Goal: Navigation & Orientation: Find specific page/section

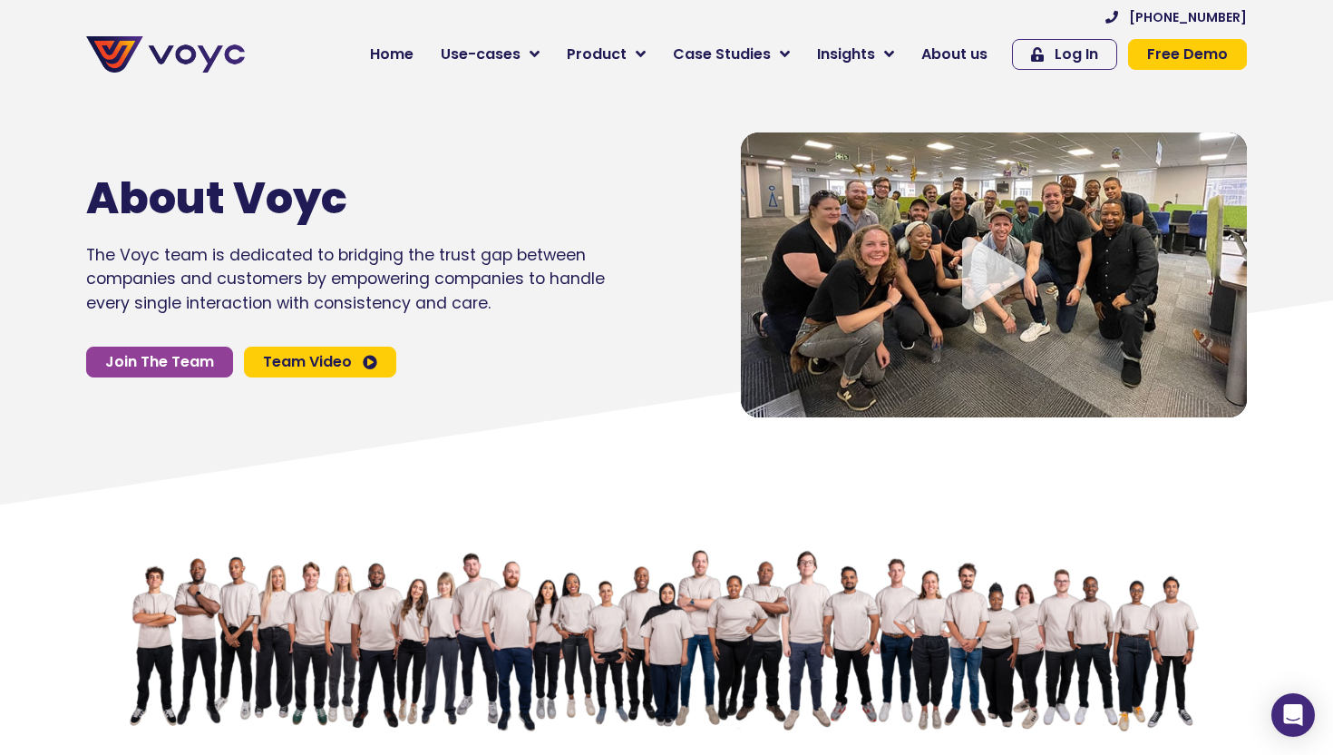
click at [999, 270] on icon "Video play button" at bounding box center [993, 273] width 63 height 73
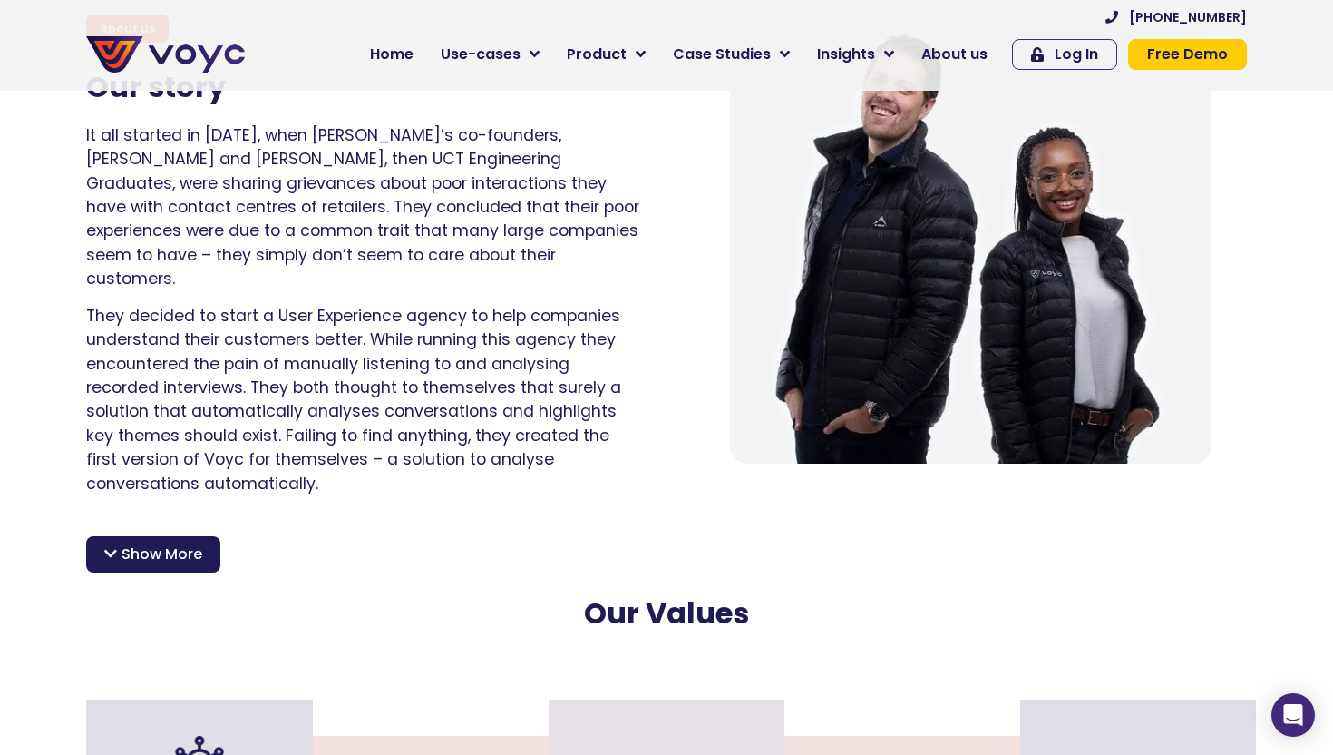
scroll to position [1261, 0]
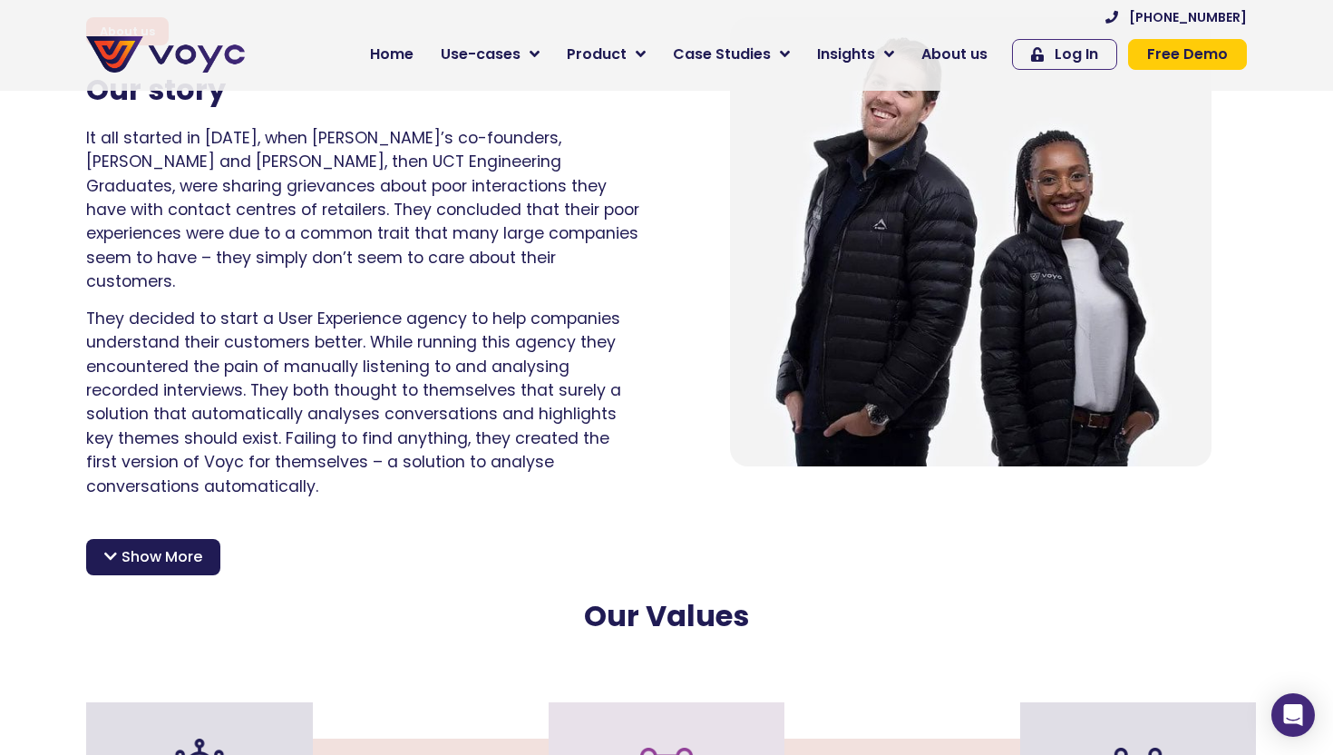
click at [171, 546] on span "Show More" at bounding box center [162, 557] width 81 height 22
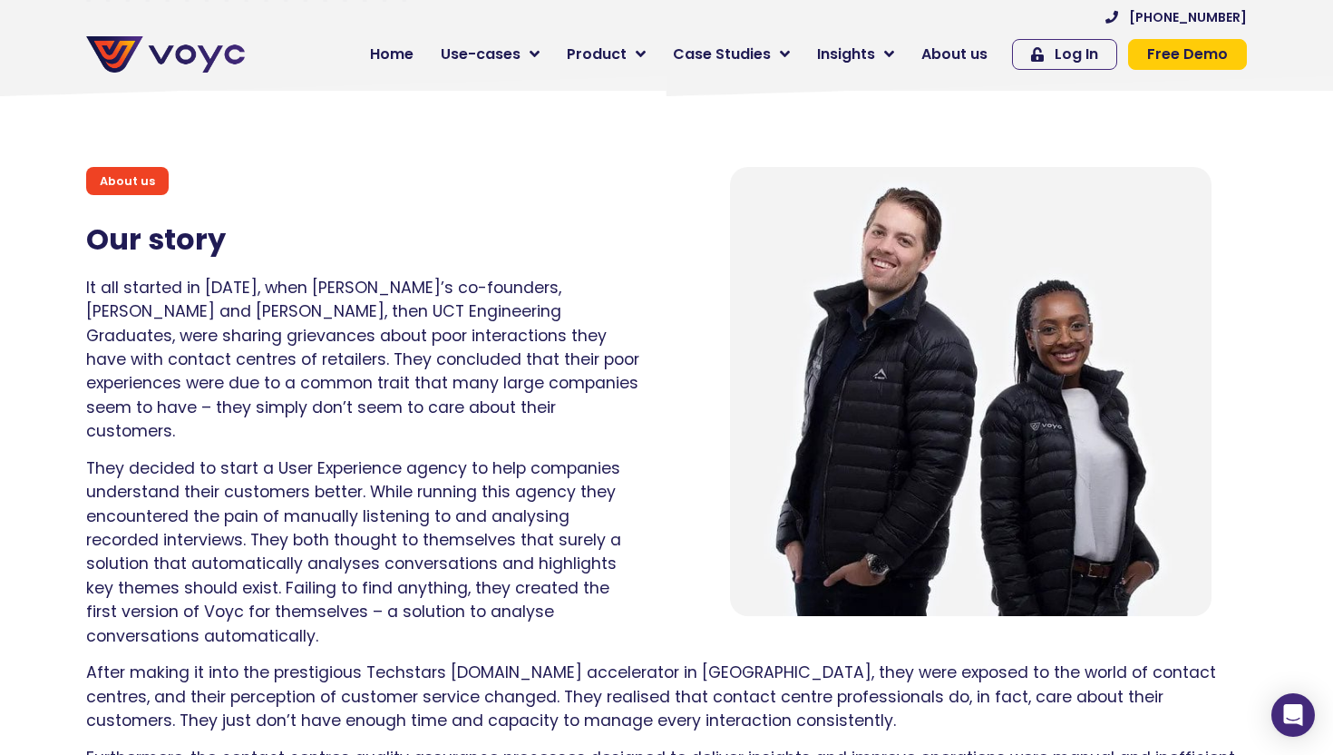
scroll to position [1112, 0]
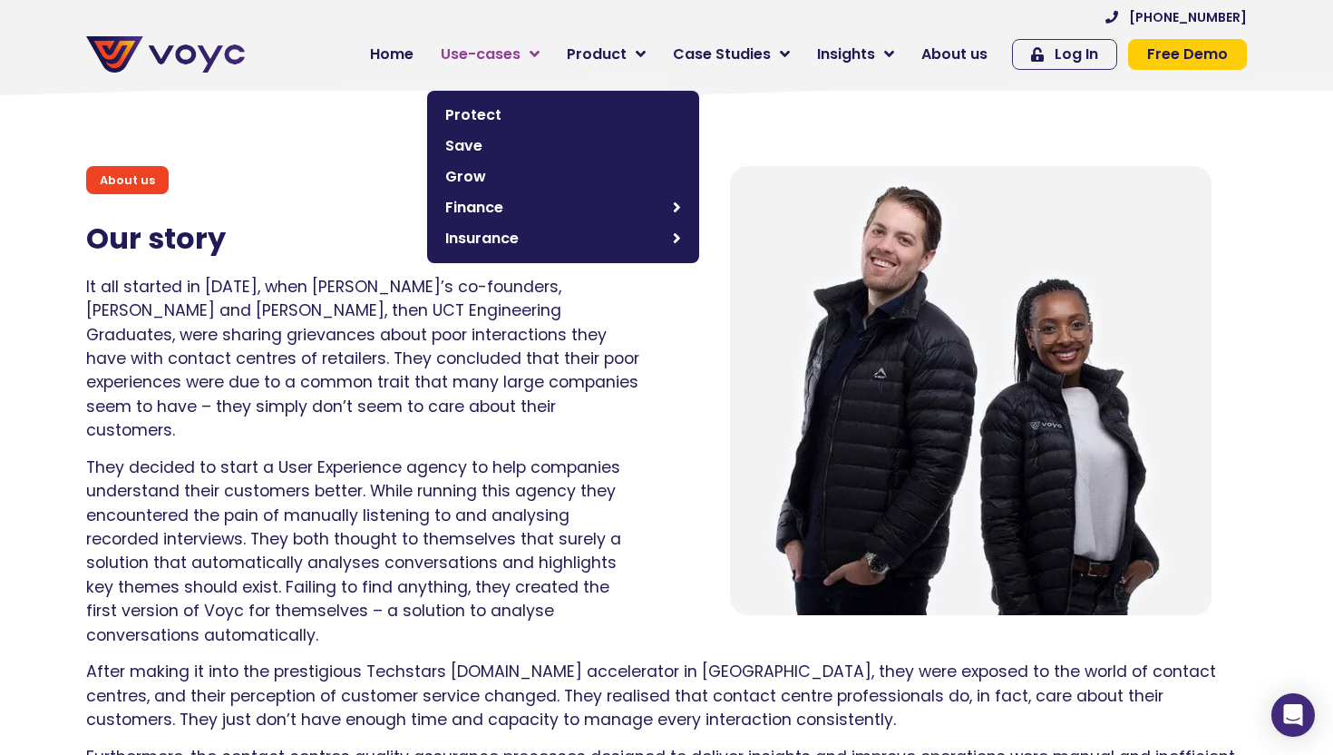
click at [483, 41] on link "Use-cases" at bounding box center [490, 54] width 126 height 36
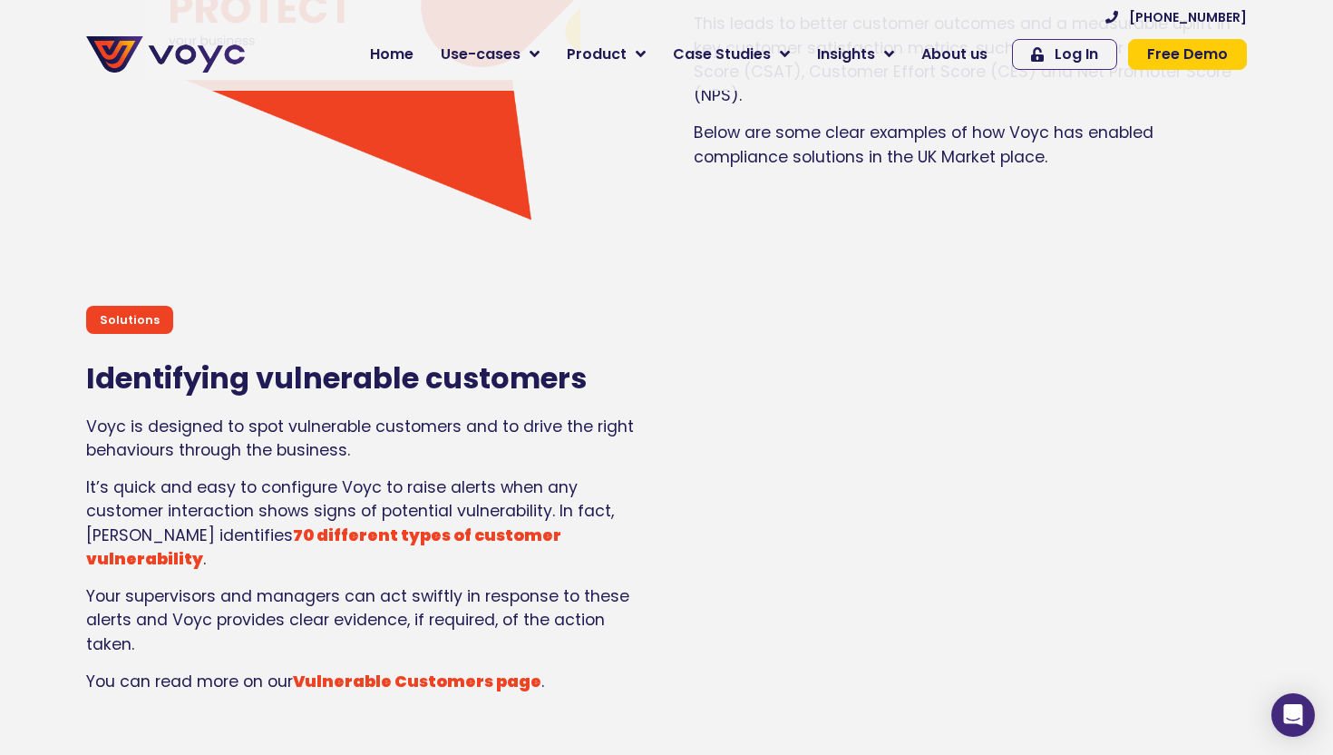
scroll to position [2018, 0]
